Goal: Task Accomplishment & Management: Use online tool/utility

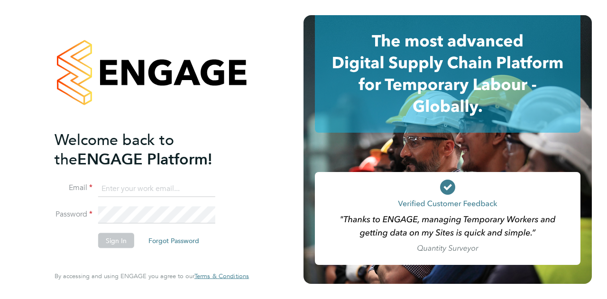
click at [152, 187] on input at bounding box center [156, 188] width 117 height 17
type input "ion.brinzila@wates.co.uk"
click at [112, 245] on button "Sign In" at bounding box center [116, 240] width 36 height 15
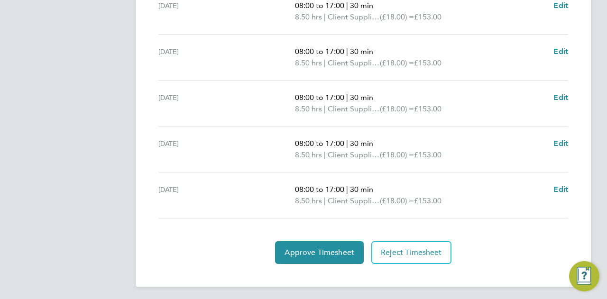
scroll to position [392, 0]
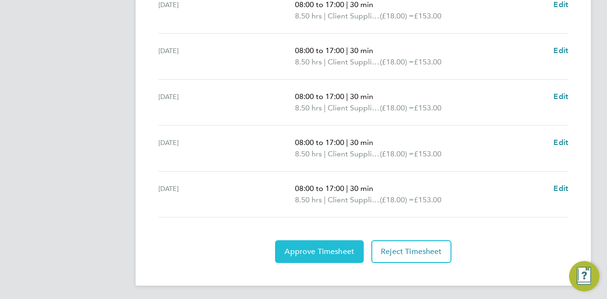
click at [312, 241] on button "Approve Timesheet" at bounding box center [319, 252] width 89 height 23
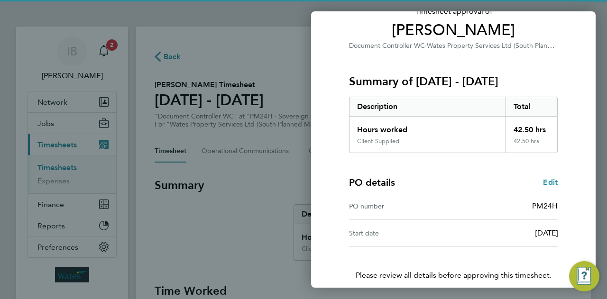
scroll to position [116, 0]
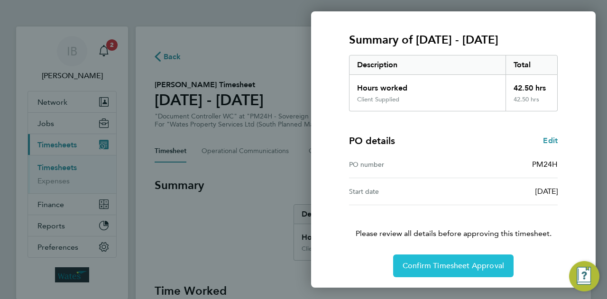
click at [456, 264] on span "Confirm Timesheet Approval" at bounding box center [454, 265] width 102 height 9
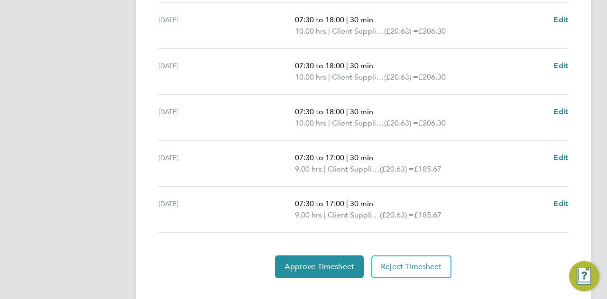
scroll to position [392, 0]
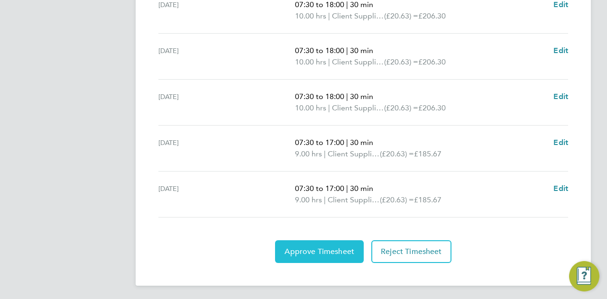
click at [315, 252] on span "Approve Timesheet" at bounding box center [320, 251] width 70 height 9
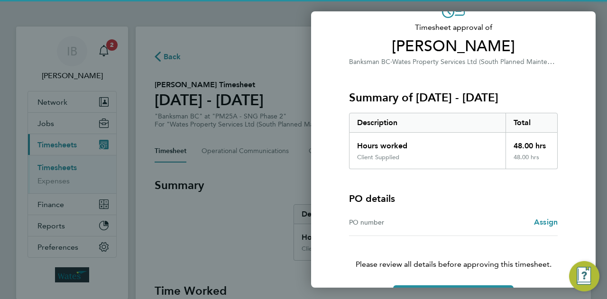
scroll to position [89, 0]
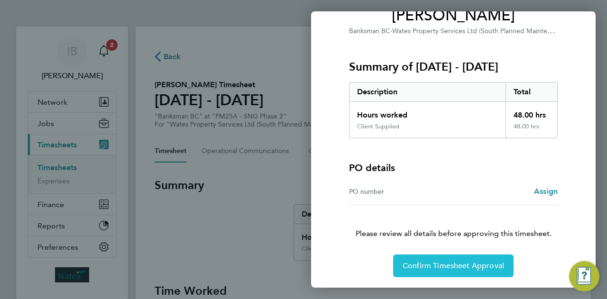
click at [462, 258] on button "Confirm Timesheet Approval" at bounding box center [453, 266] width 121 height 23
